Goal: Browse casually

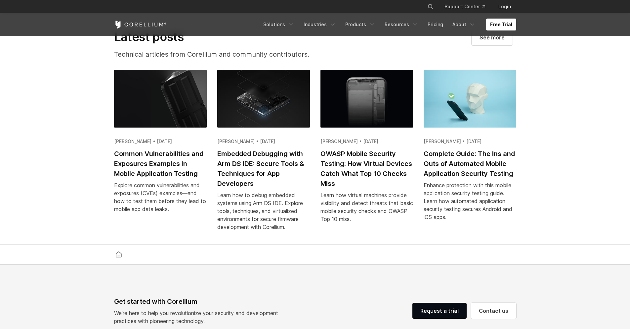
scroll to position [1286, 0]
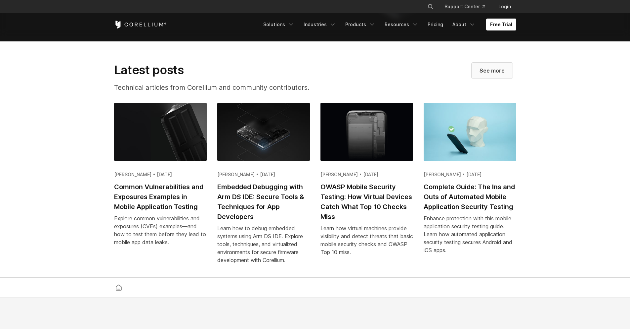
click at [480, 78] on link "See more" at bounding box center [492, 71] width 41 height 16
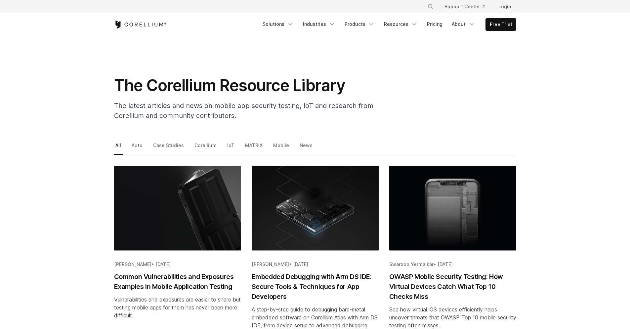
click at [149, 33] on div "Free Trial Solutions" at bounding box center [315, 24] width 402 height 22
click at [150, 25] on icon "Corellium Home" at bounding box center [140, 25] width 53 height 8
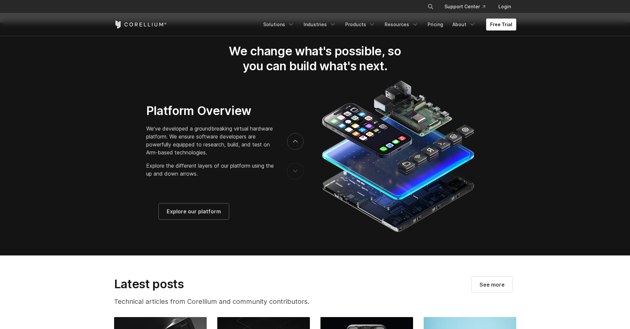
scroll to position [1076, 0]
